Goal: Information Seeking & Learning: Find specific page/section

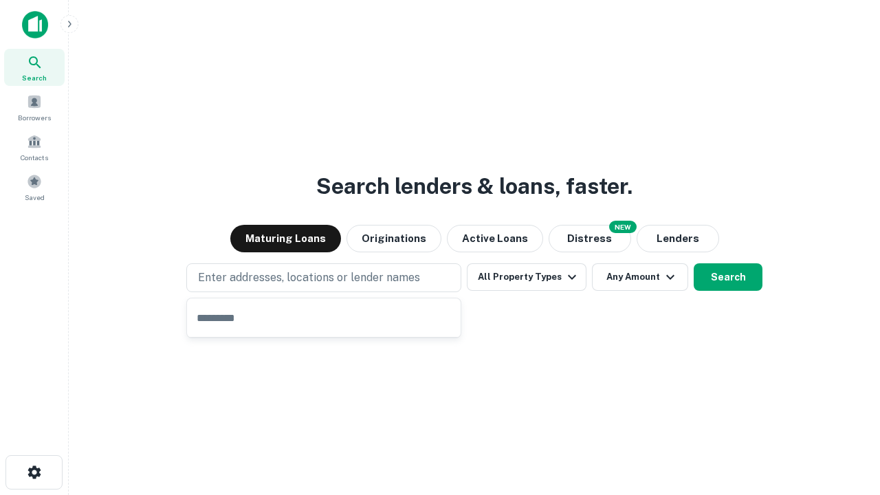
type input "**********"
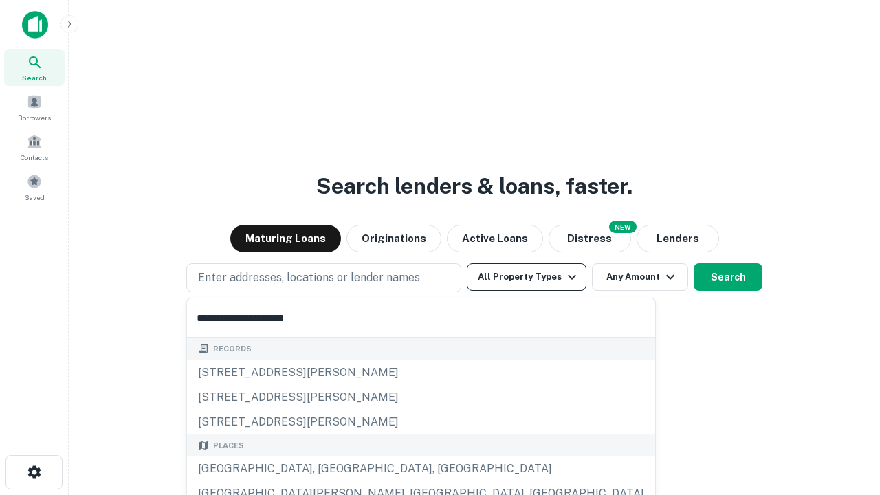
click at [527, 277] on button "All Property Types" at bounding box center [527, 276] width 120 height 27
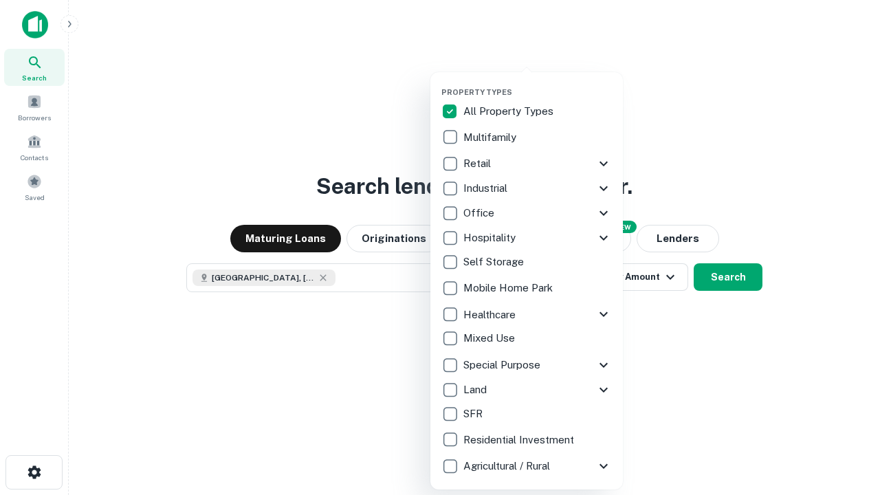
click at [538, 83] on button "button" at bounding box center [537, 83] width 192 height 1
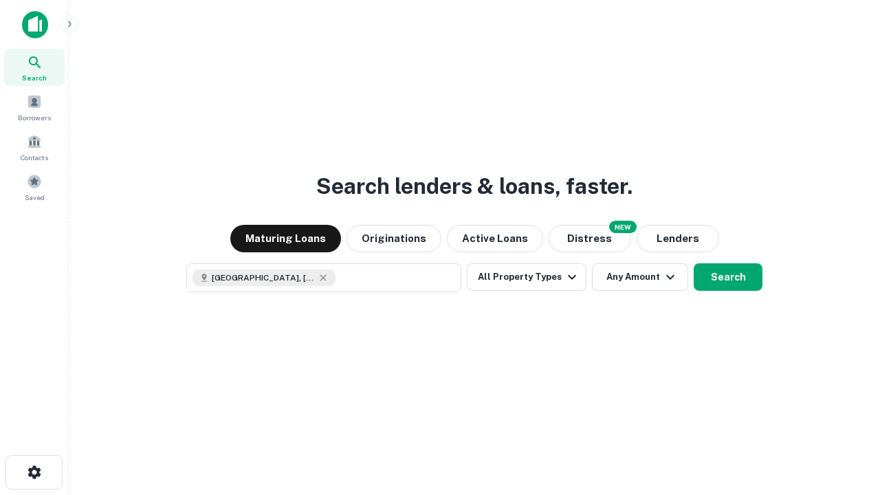
scroll to position [22, 0]
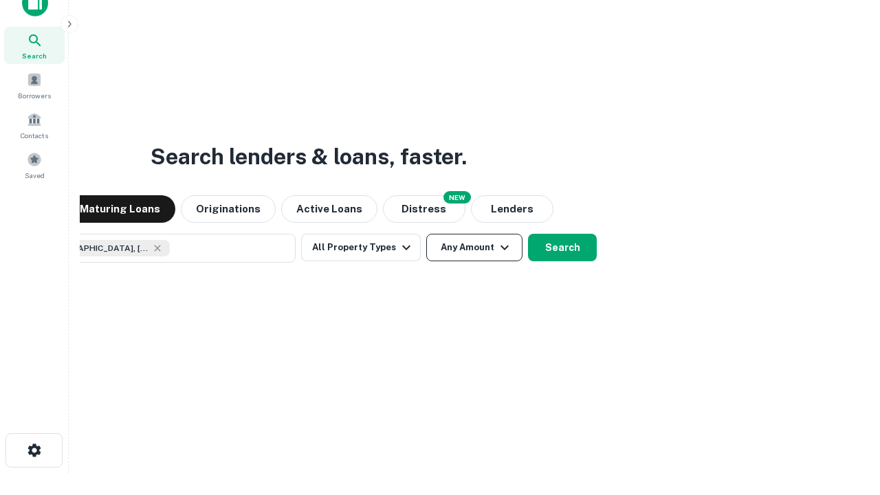
click at [426, 234] on button "Any Amount" at bounding box center [474, 247] width 96 height 27
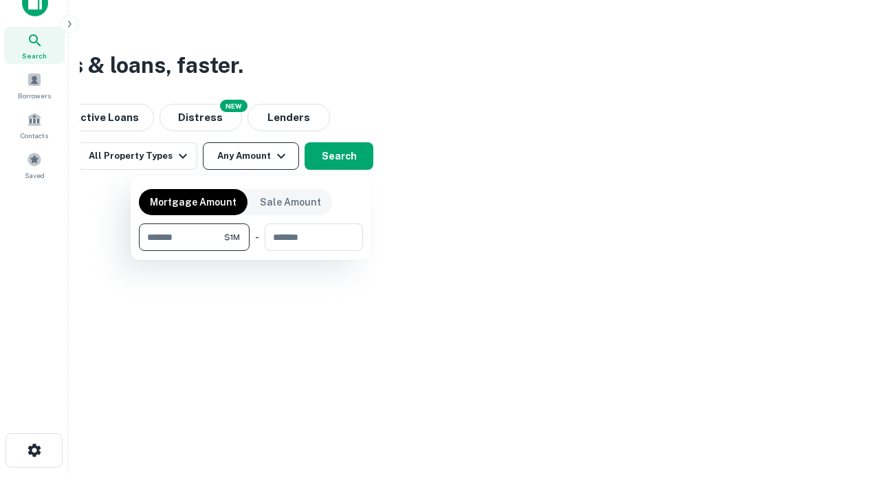
type input "*******"
click at [251, 251] on button "button" at bounding box center [251, 251] width 224 height 1
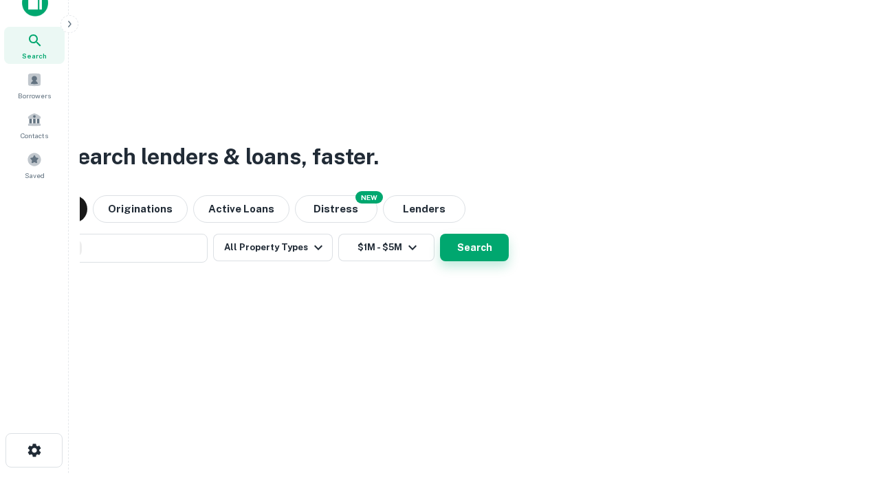
click at [440, 234] on button "Search" at bounding box center [474, 247] width 69 height 27
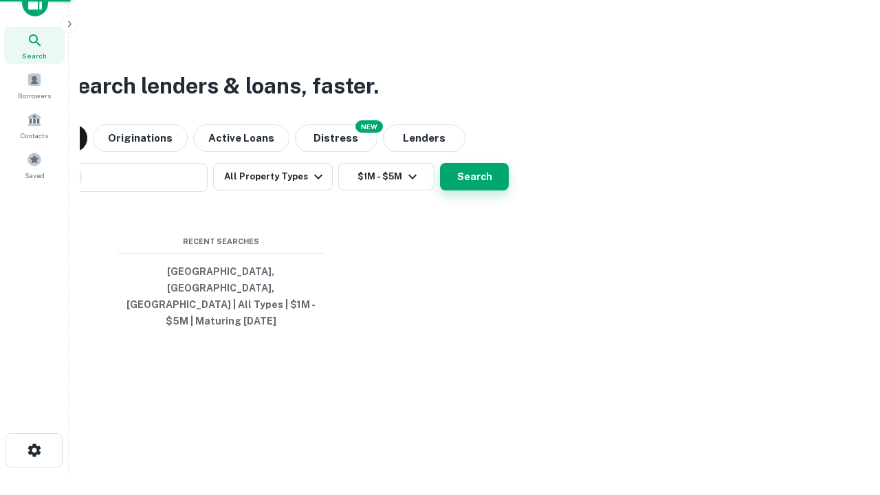
scroll to position [45, 389]
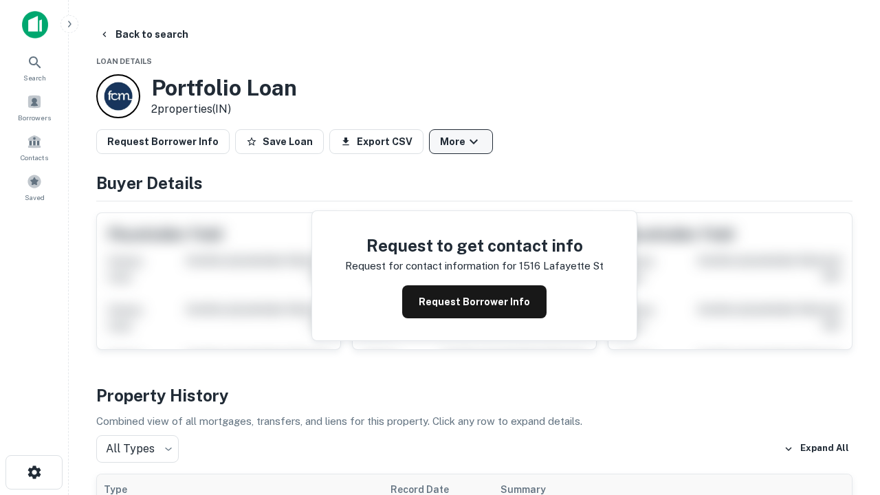
click at [461, 142] on button "More" at bounding box center [461, 141] width 64 height 25
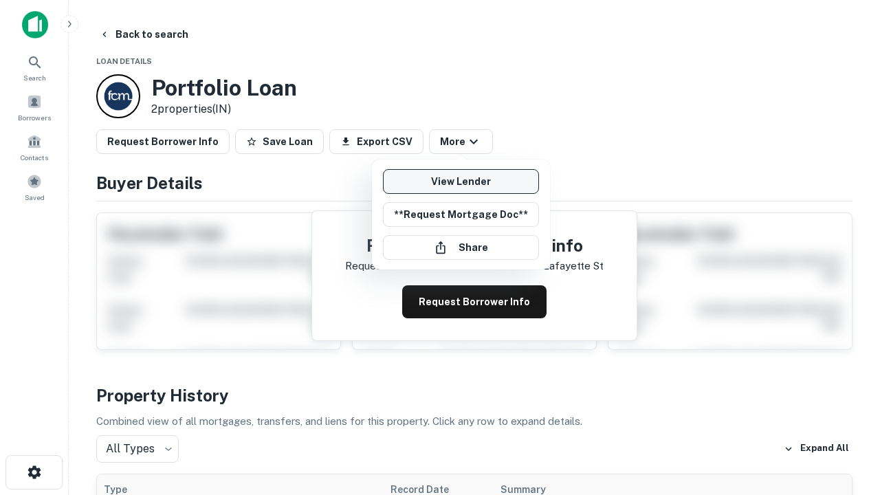
click at [461, 181] on link "View Lender" at bounding box center [461, 181] width 156 height 25
